Goal: Task Accomplishment & Management: Complete application form

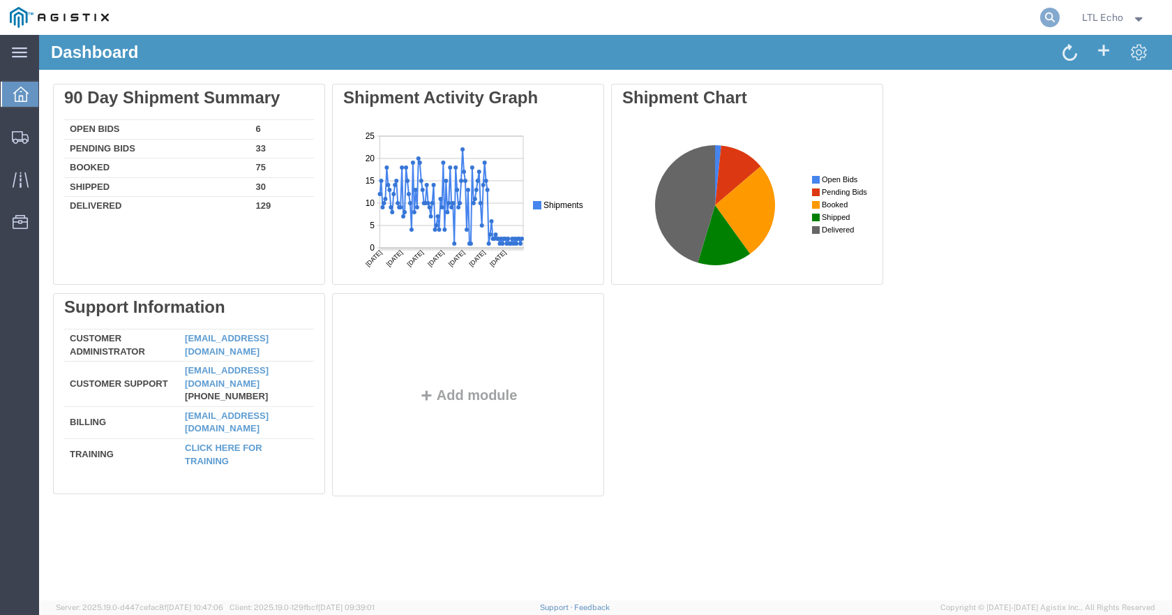
click at [1047, 17] on icon at bounding box center [1050, 18] width 20 height 20
paste input "56860753"
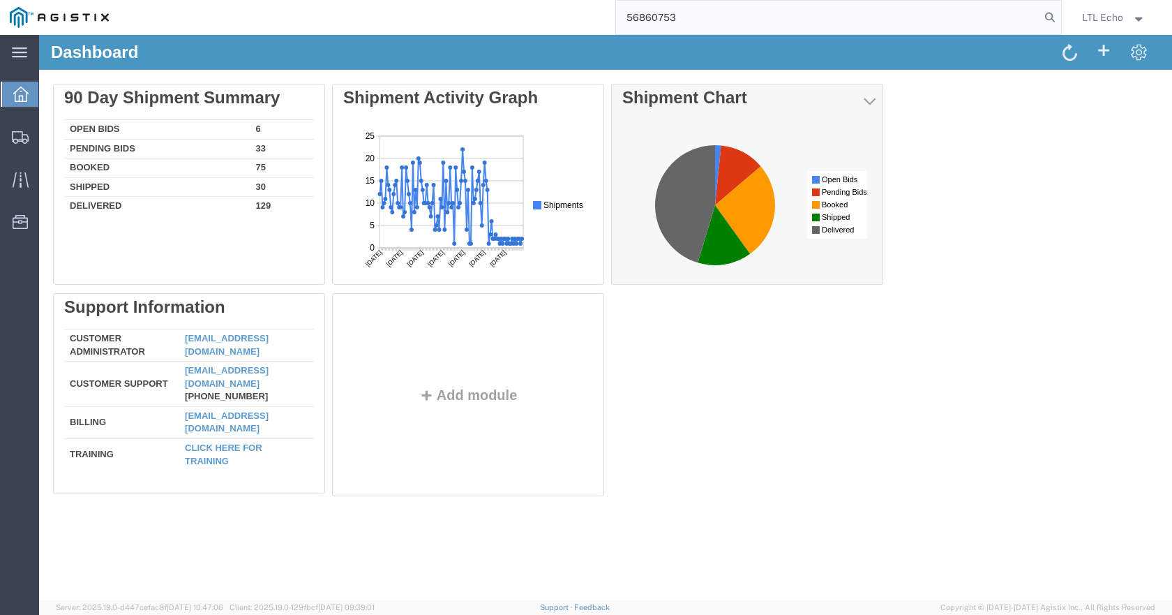
type input "56860753"
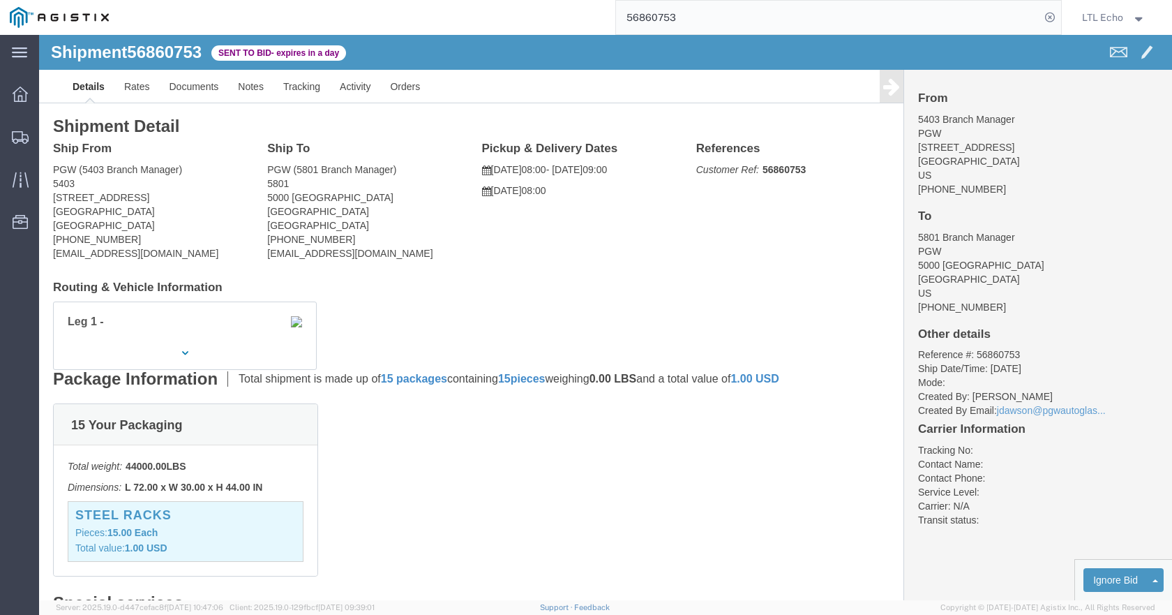
scroll to position [279, 0]
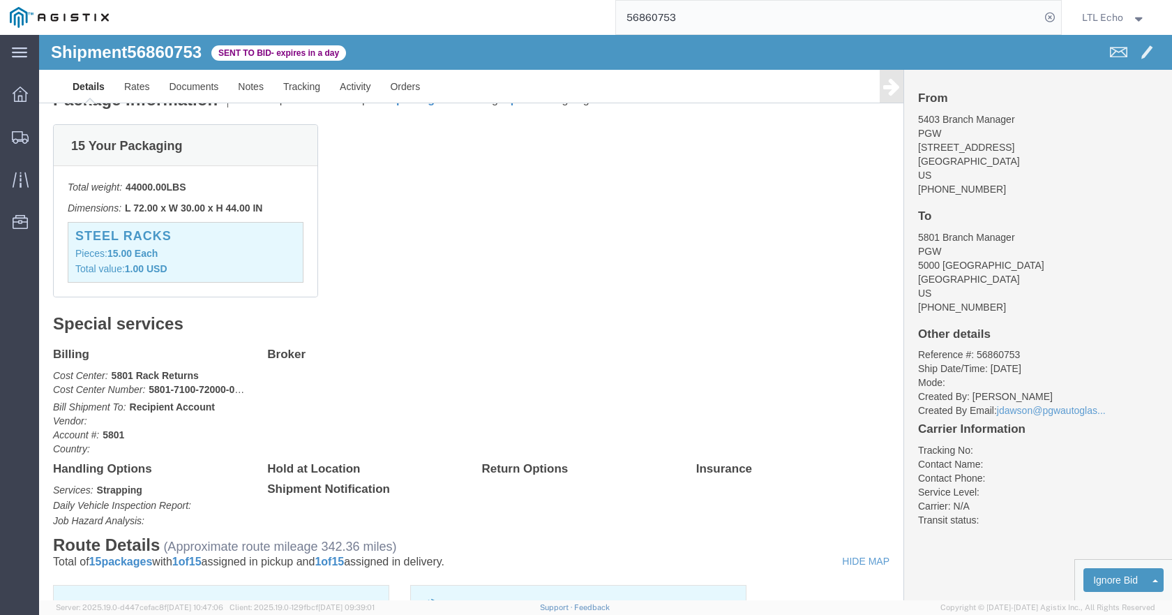
click link "Enter / Modify Bid"
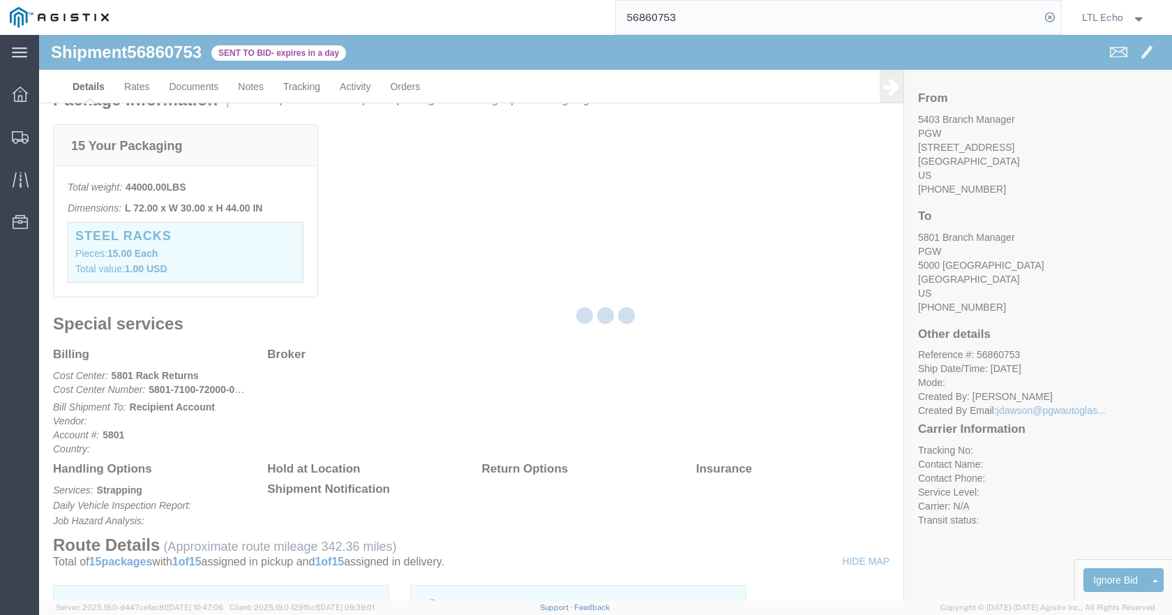
select select "4622"
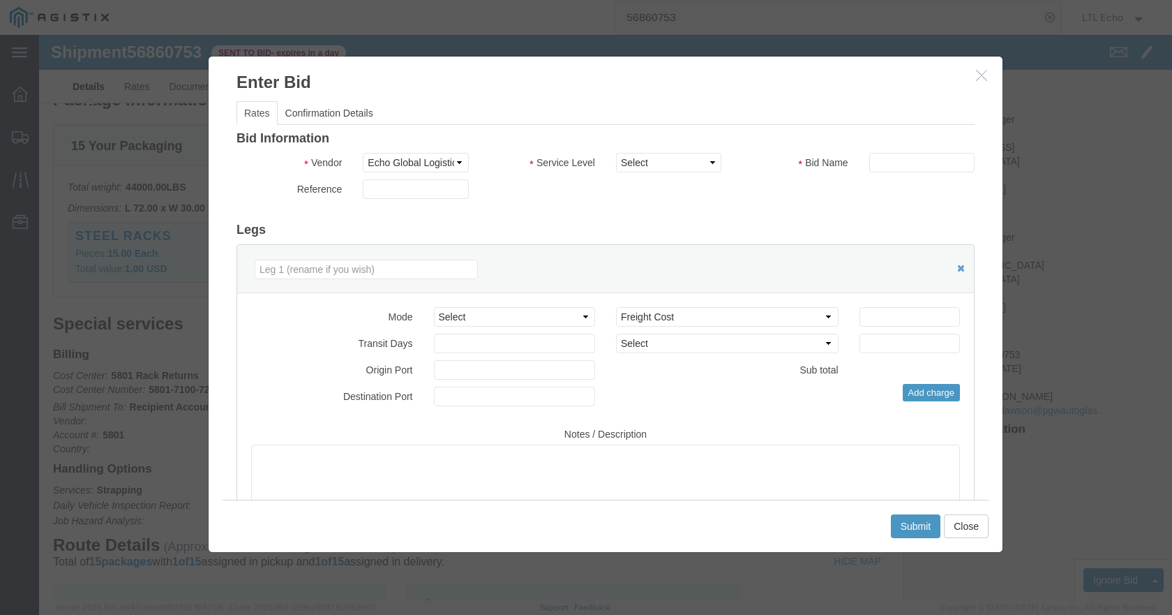
click div "Bid Information Vendor Select Echo Global Logistics Service Level Select Guaran…"
drag, startPoint x: 622, startPoint y: 127, endPoint x: 620, endPoint y: 137, distance: 10.0
click select "Select Guaranteed Next Day LTL Standard 3-5 Day Rail TL Standard 3 - 5 Day"
select select "13989"
click select "Select Guaranteed Next Day LTL Standard 3-5 Day Rail TL Standard 3 - 5 Day"
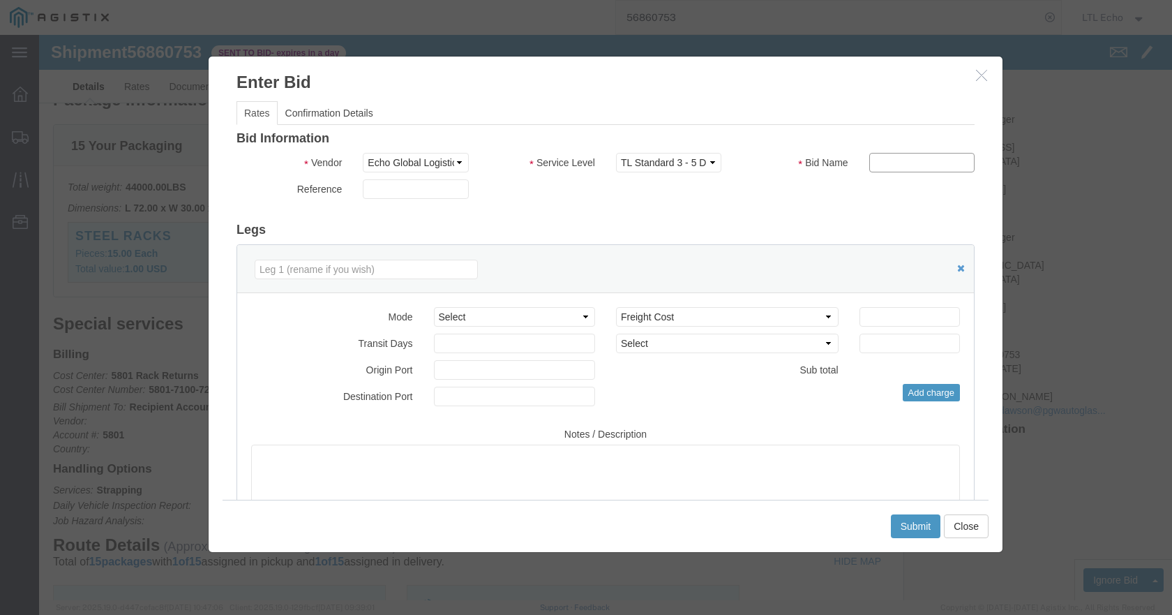
paste input "56860753"
type input "56860753"
click select "Select Air Less than Truckload Multi-Leg Ocean Freight Rail Small Parcel Truckl…"
drag, startPoint x: 448, startPoint y: 285, endPoint x: 434, endPoint y: 344, distance: 60.2
click select "Select Air Less than Truckload Multi-Leg Ocean Freight Rail Small Parcel Truckl…"
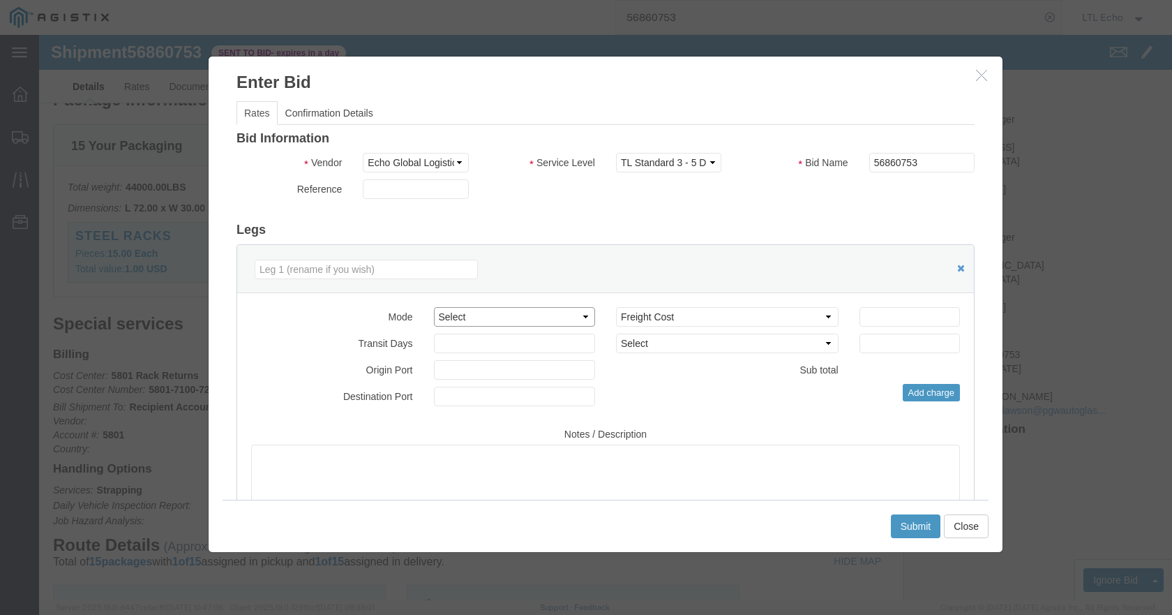
click select "Select Air Less than Truckload Multi-Leg Ocean Freight Rail Small Parcel Truckl…"
select select "TL"
click select "Select Air Less than Truckload Multi-Leg Ocean Freight Rail Small Parcel Truckl…"
click input "number"
type input "8"
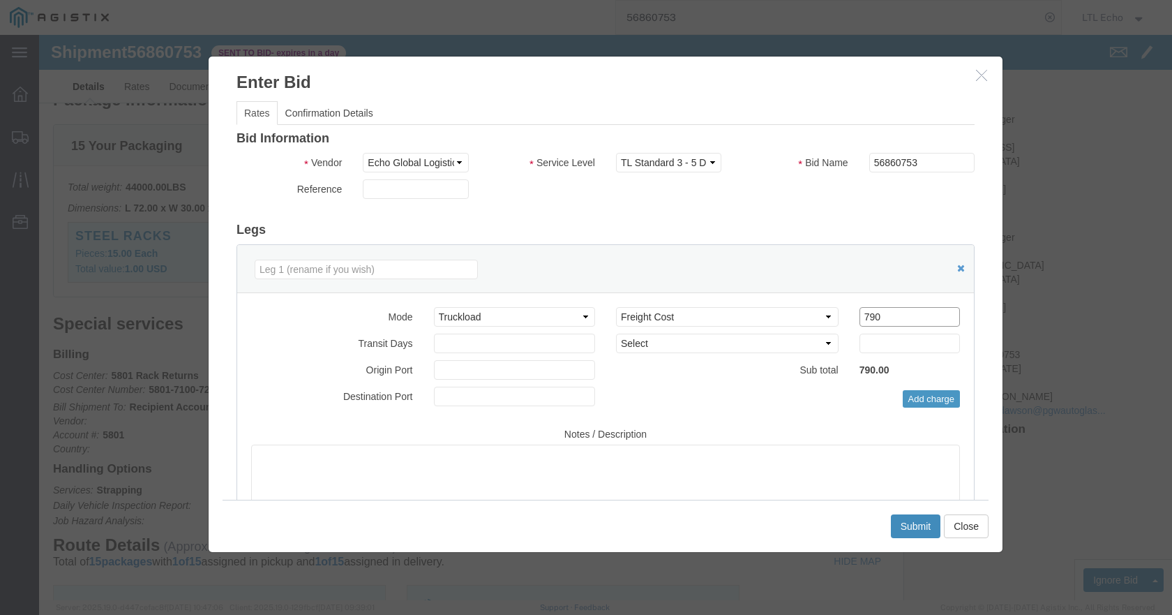
type input "790"
click button "Submit"
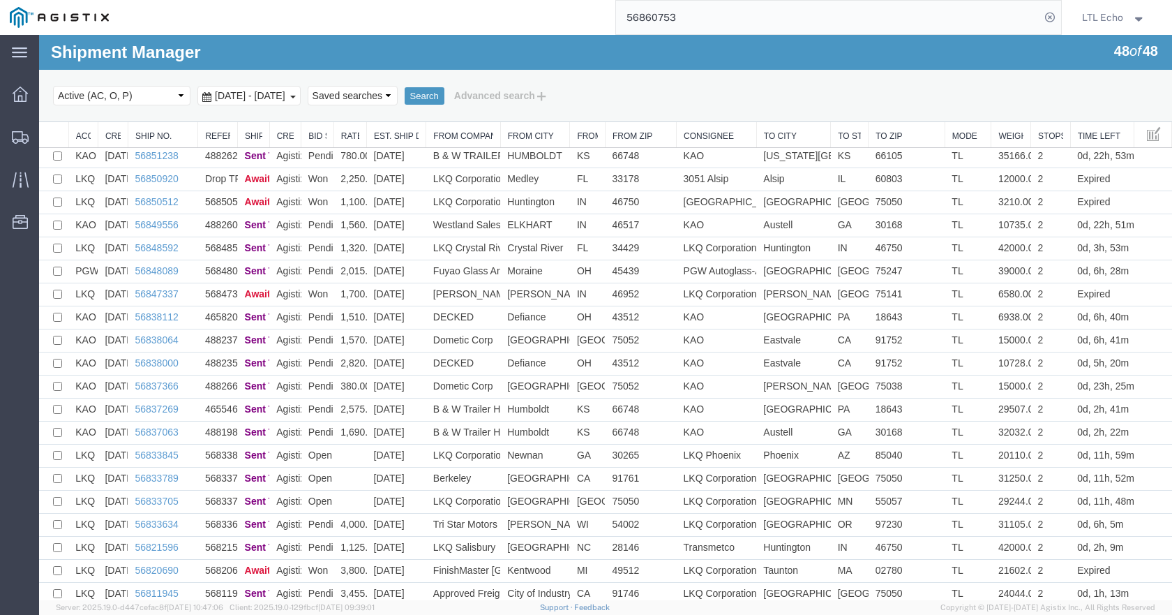
click at [660, 11] on input "56860753" at bounding box center [828, 17] width 424 height 33
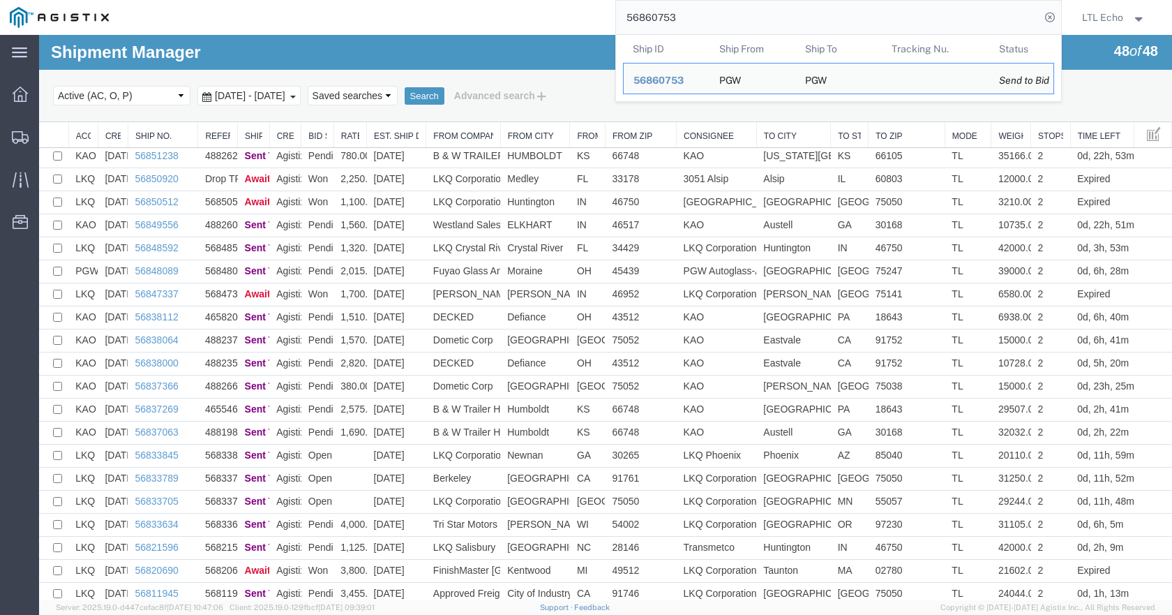
click at [660, 11] on input "56860753" at bounding box center [828, 17] width 424 height 33
paste input "95"
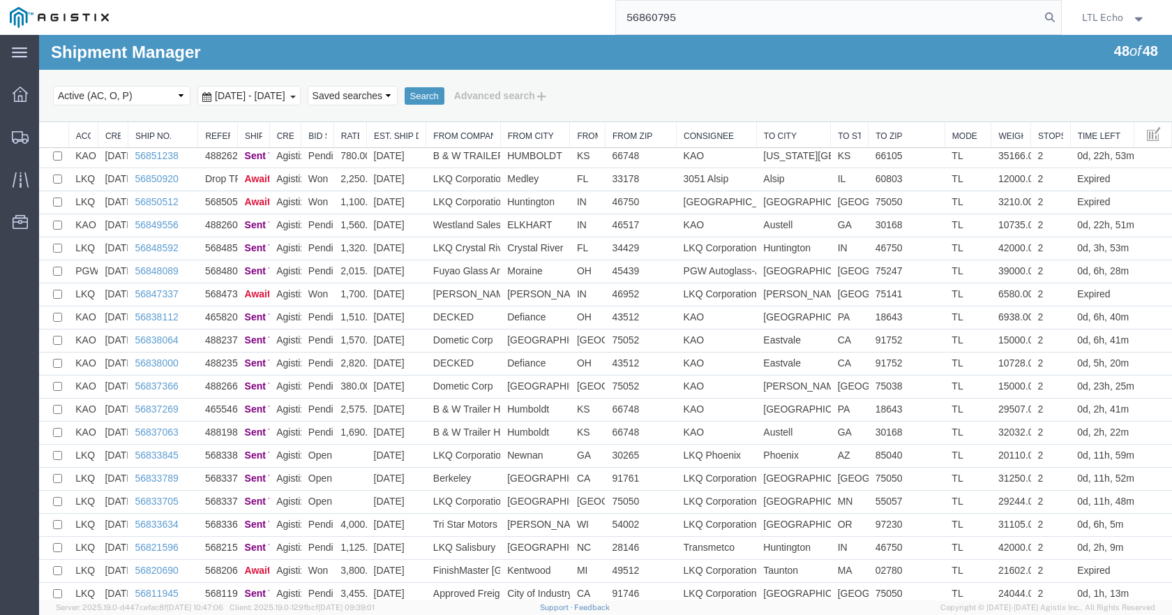
type input "56860795"
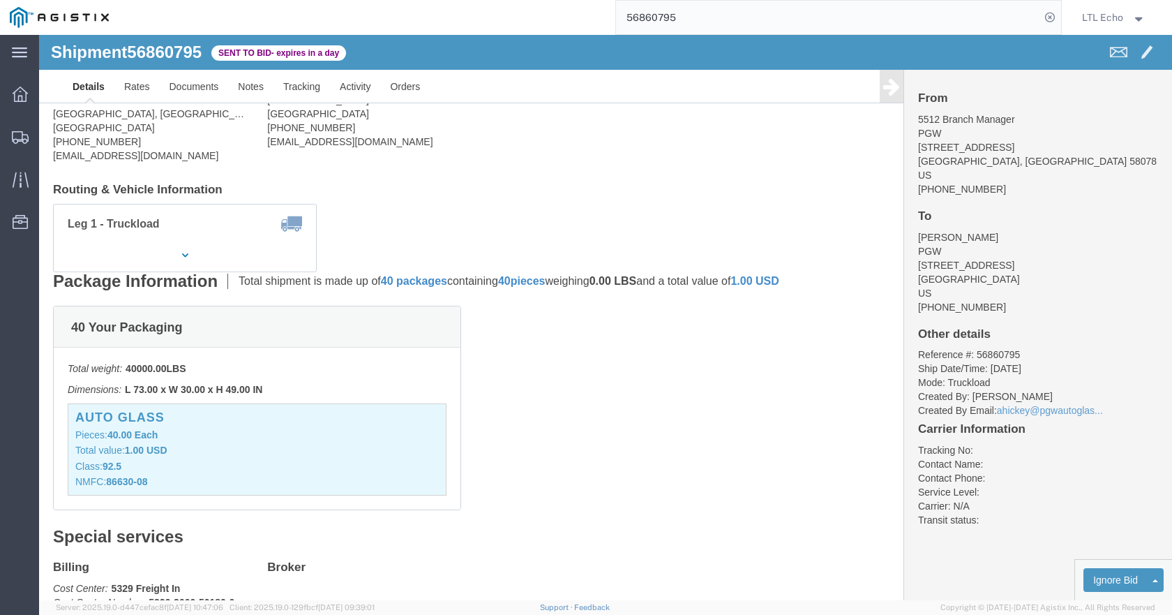
scroll to position [419, 0]
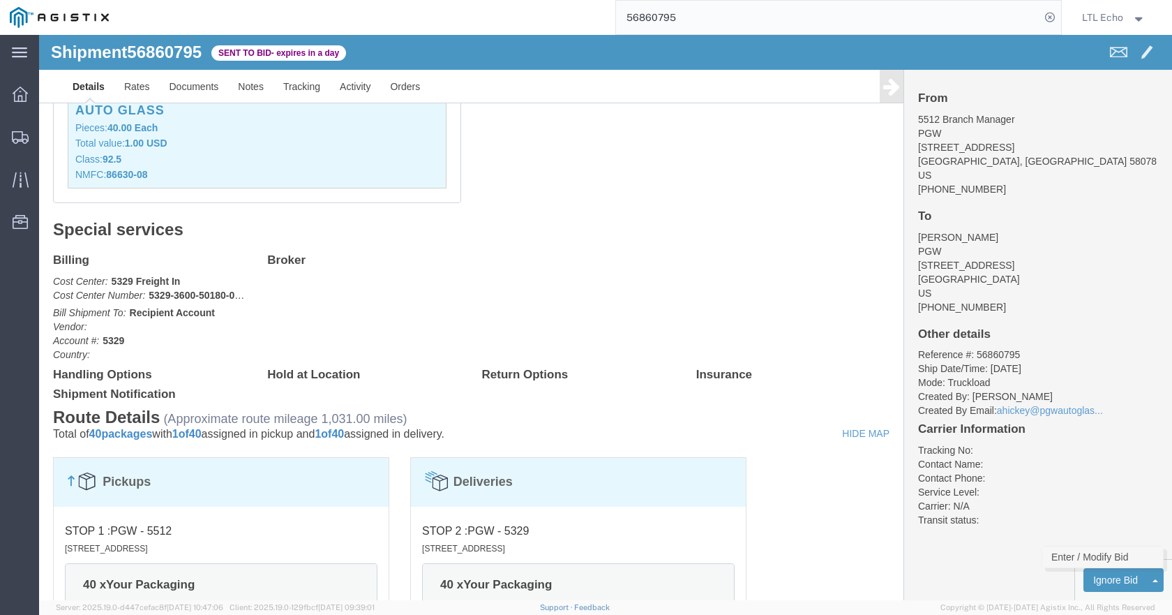
click link "Enter / Modify Bid"
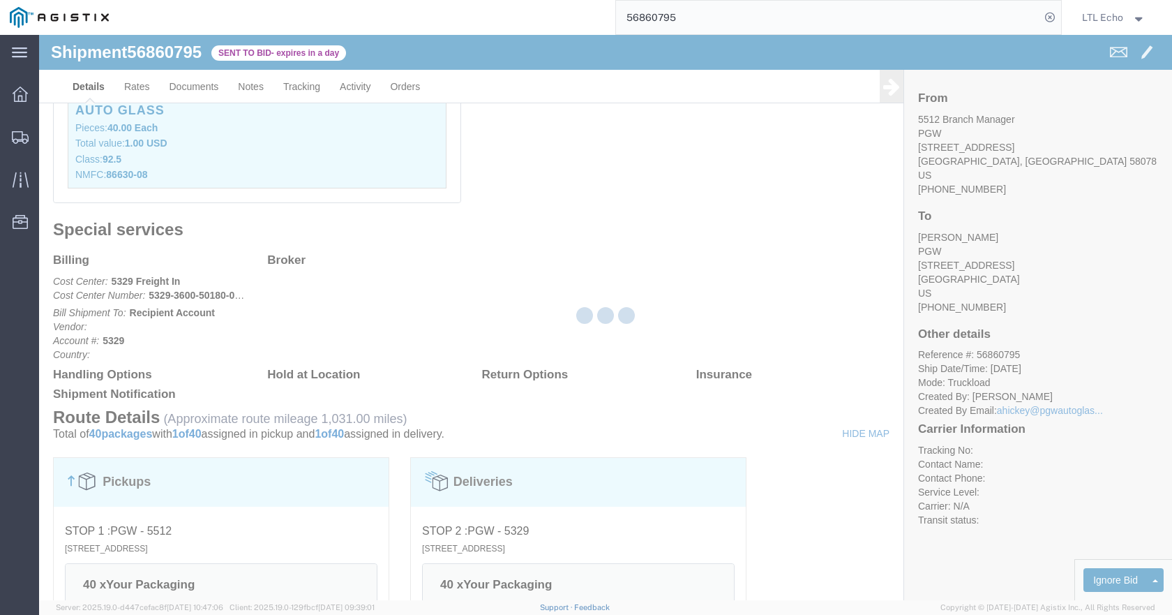
select select "4622"
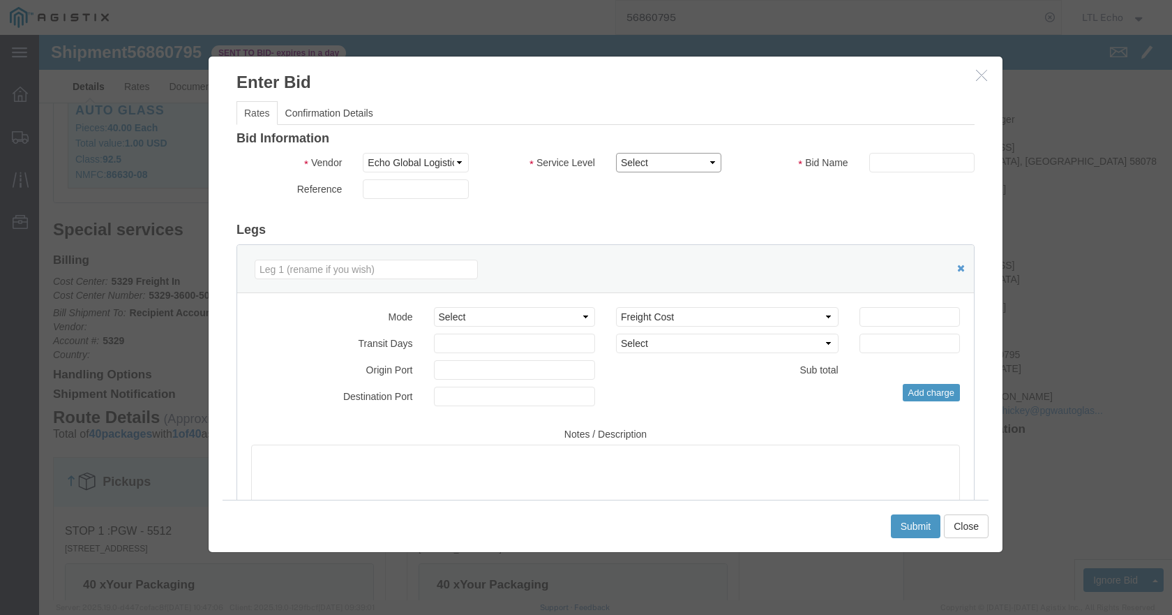
click select "Select Guaranteed Next Day LTL Standard 3-5 Day Rail TL Standard 3 - 5 Day"
select select "13989"
click select "Select Guaranteed Next Day LTL Standard 3-5 Day Rail TL Standard 3 - 5 Day"
paste input "56860795"
type input "56860795"
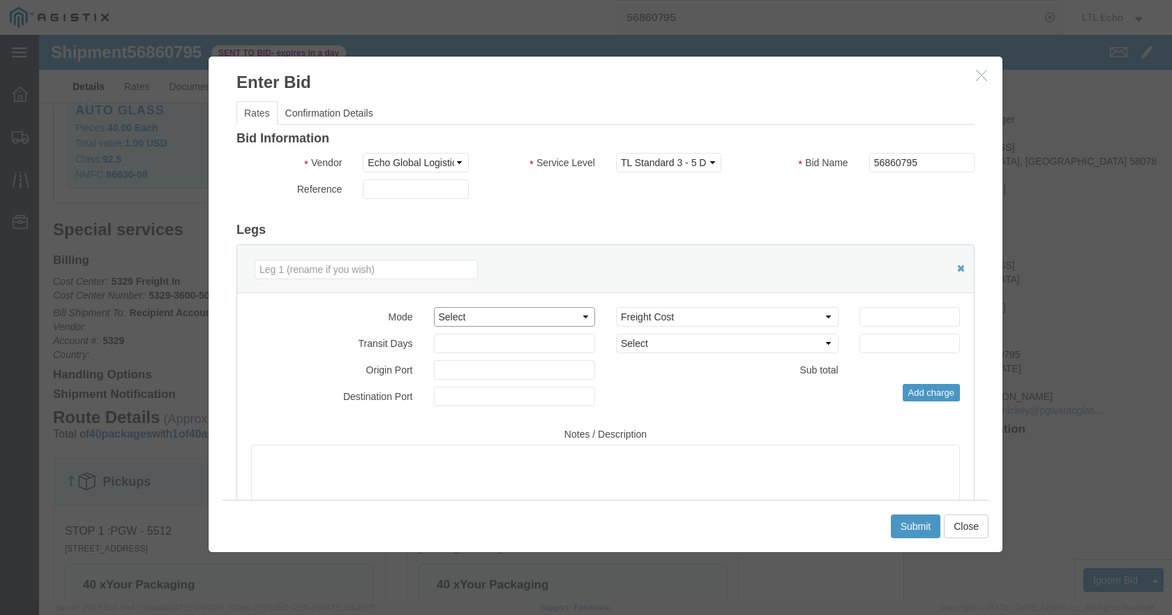
click select "Select Air Less than Truckload Multi-Leg Ocean Freight Rail Small Parcel Truckl…"
select select "TL"
click select "Select Air Less than Truckload Multi-Leg Ocean Freight Rail Small Parcel Truckl…"
click input "number"
type input "2200"
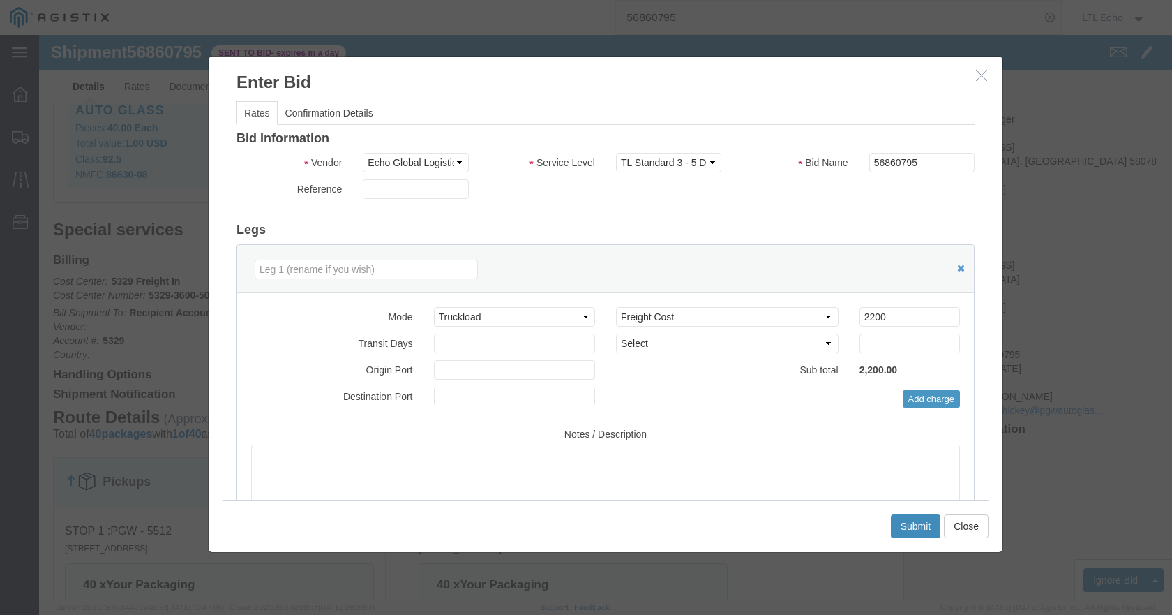
click button "Submit"
